Goal: Information Seeking & Learning: Check status

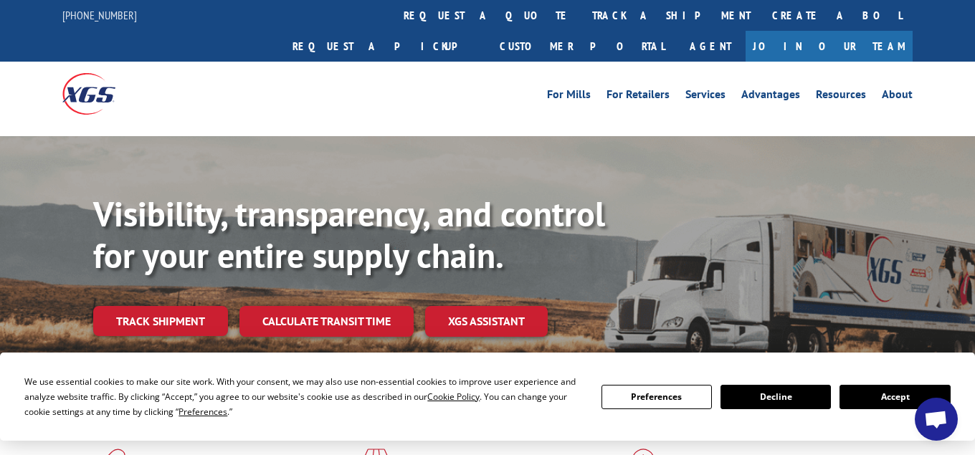
click at [891, 397] on button "Accept" at bounding box center [895, 397] width 110 height 24
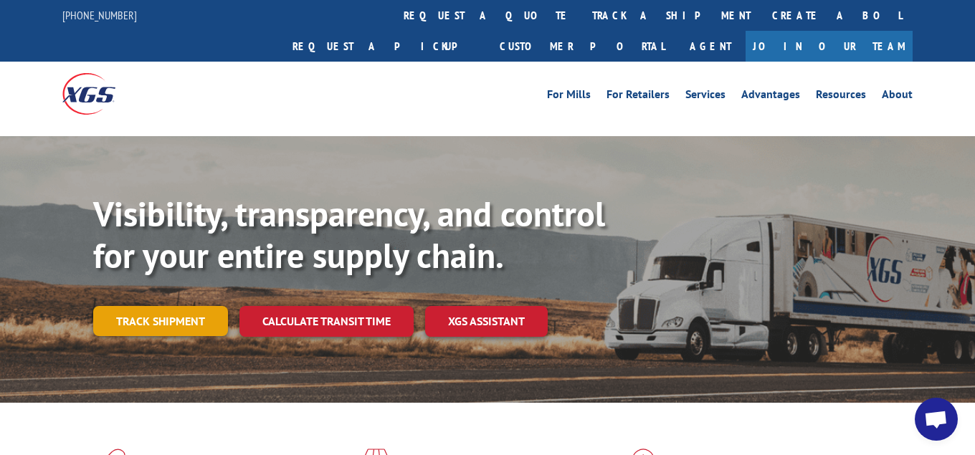
click at [200, 306] on link "Track shipment" at bounding box center [160, 321] width 135 height 30
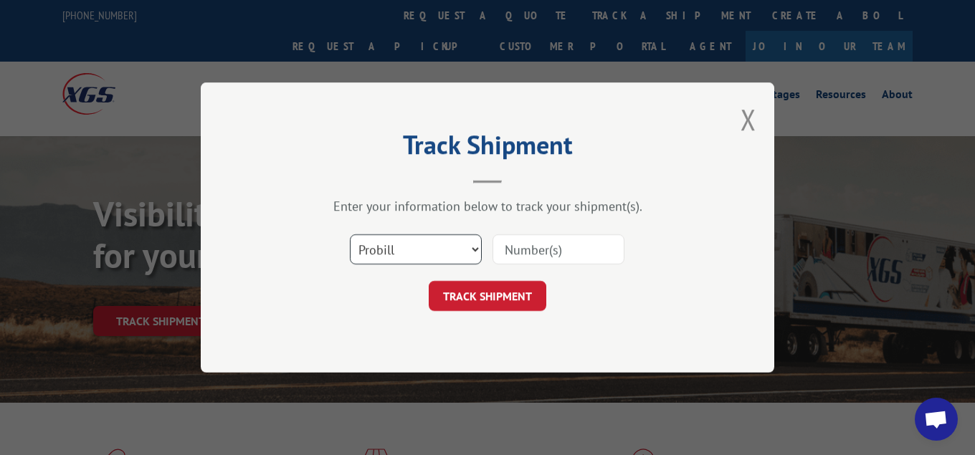
click at [350, 234] on select "Select category... Probill BOL PO" at bounding box center [416, 249] width 132 height 30
select select "bol"
click option "BOL" at bounding box center [0, 0] width 0 height 0
click at [537, 250] on input at bounding box center [559, 249] width 132 height 30
type input "7042890"
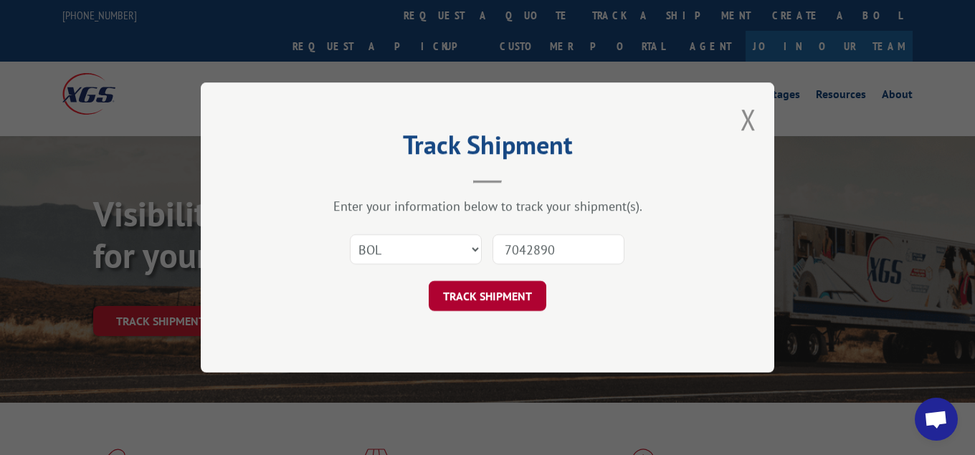
click at [473, 296] on button "TRACK SHIPMENT" at bounding box center [488, 296] width 118 height 30
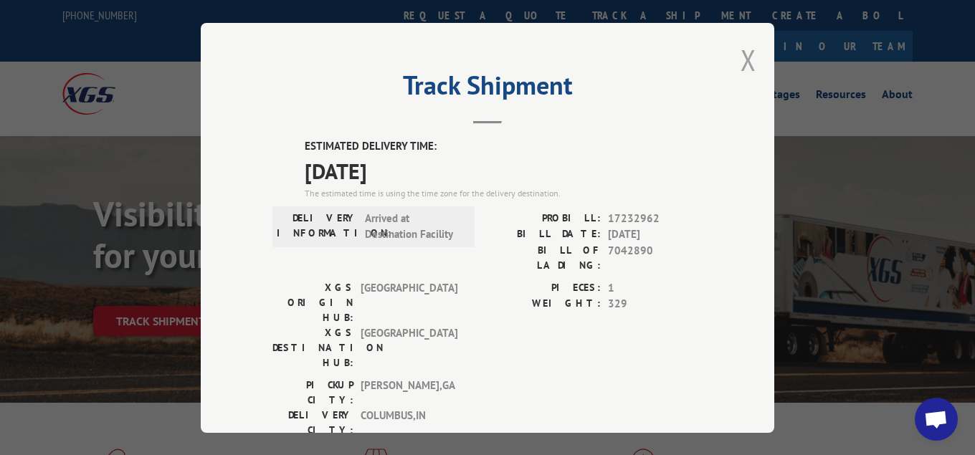
click at [751, 60] on button "Close modal" at bounding box center [749, 60] width 16 height 38
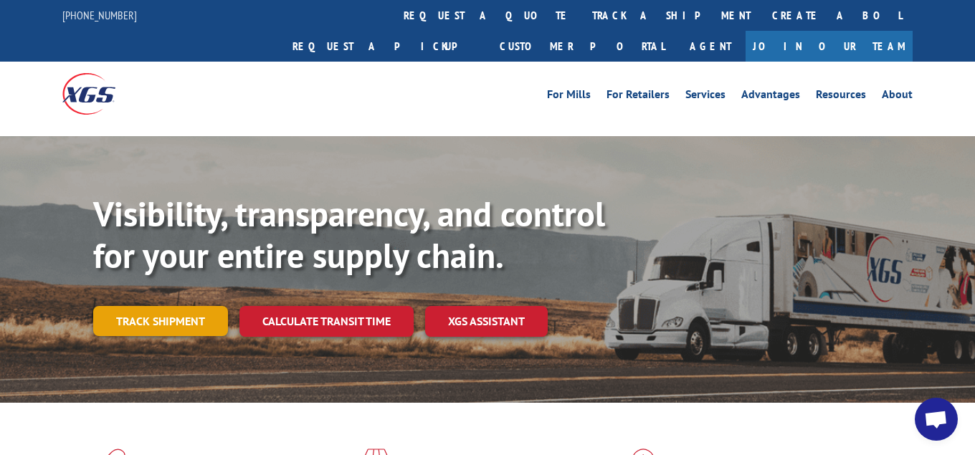
click at [176, 306] on link "Track shipment" at bounding box center [160, 321] width 135 height 30
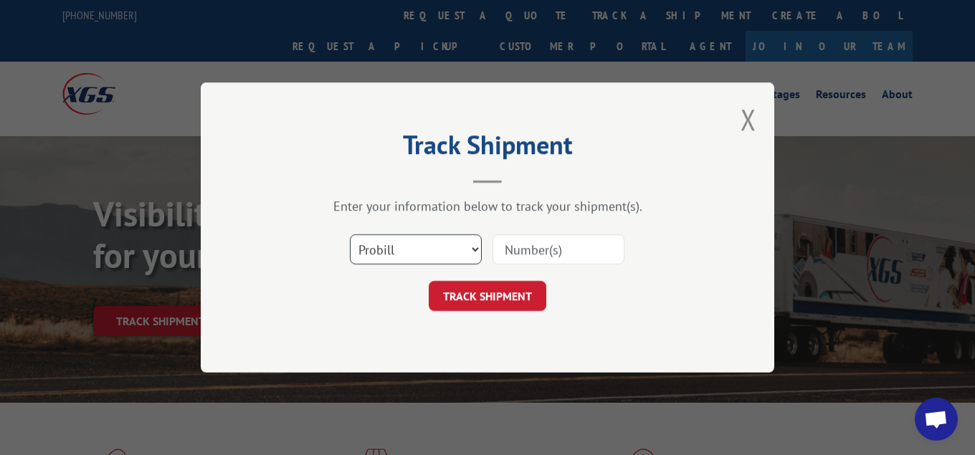
click at [350, 234] on select "Select category... Probill BOL PO" at bounding box center [416, 249] width 132 height 30
select select "bol"
click option "BOL" at bounding box center [0, 0] width 0 height 0
click at [573, 252] on input at bounding box center [559, 249] width 132 height 30
type input "7046722"
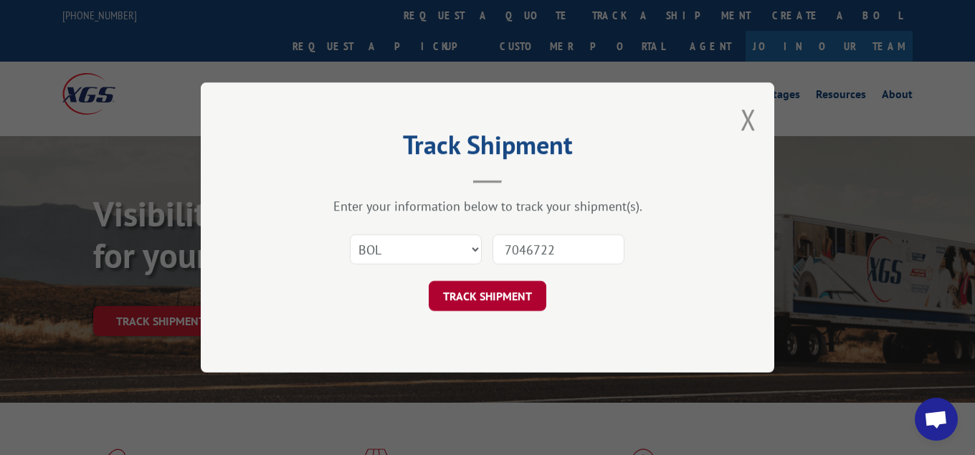
click at [504, 293] on button "TRACK SHIPMENT" at bounding box center [488, 296] width 118 height 30
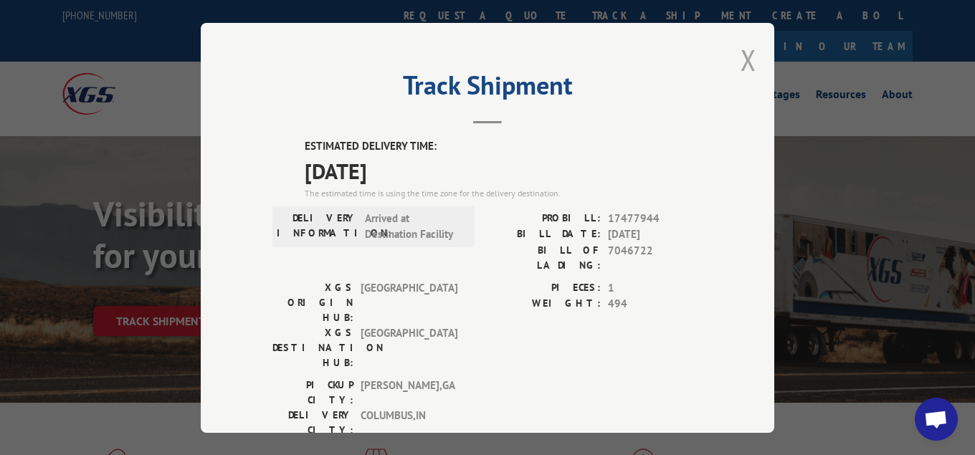
click at [742, 57] on button "Close modal" at bounding box center [749, 60] width 16 height 38
